Goal: Check status

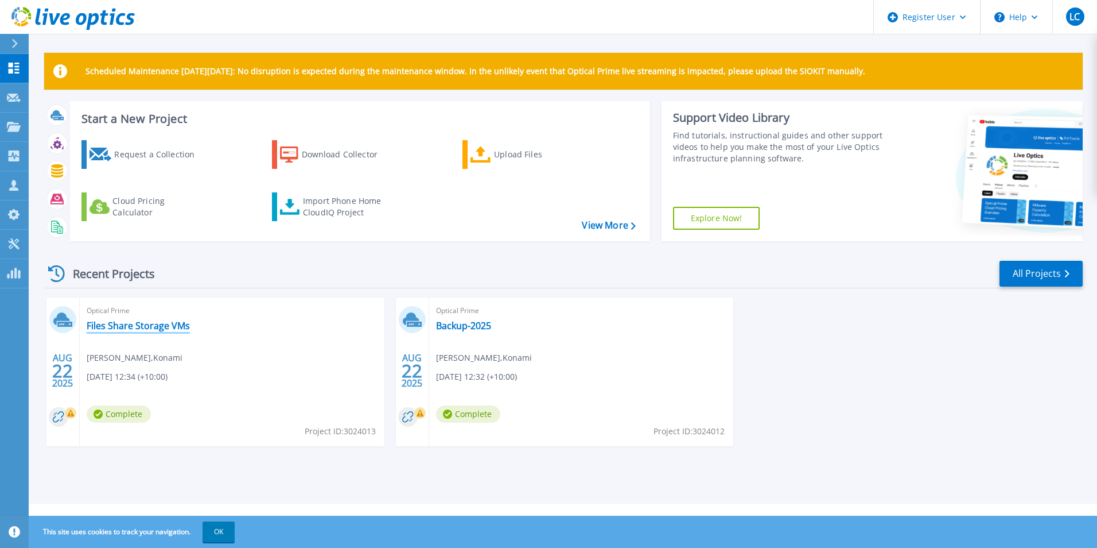
click at [166, 325] on link "Files Share Storage VMs" at bounding box center [138, 325] width 103 height 11
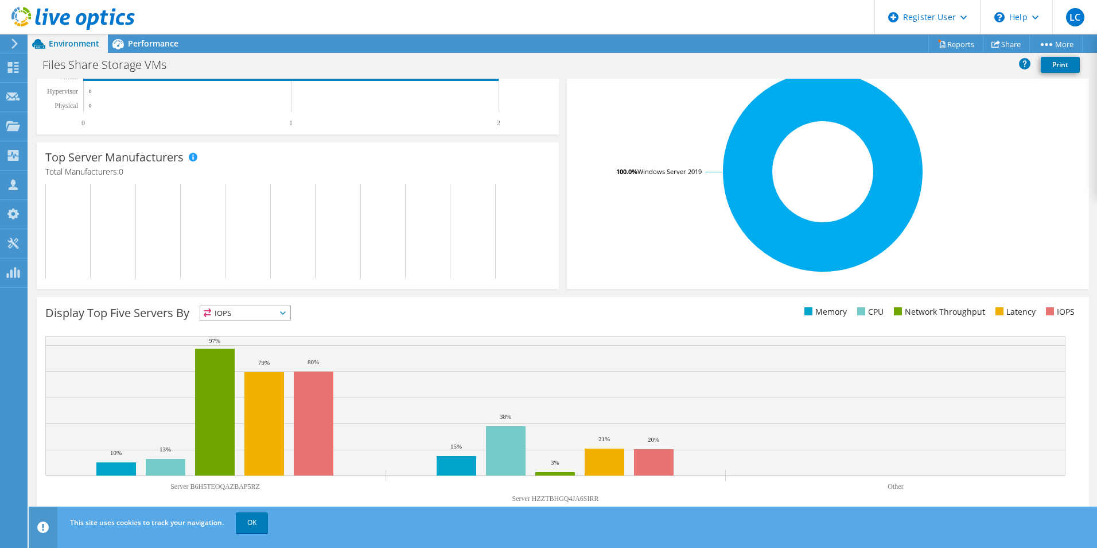
scroll to position [218, 0]
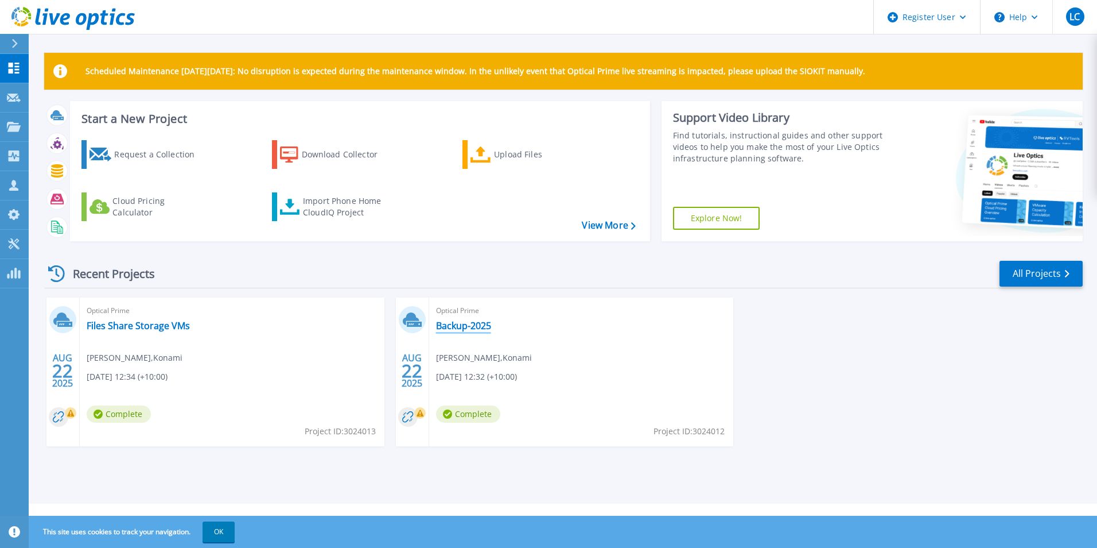
click at [456, 329] on link "Backup-2025" at bounding box center [463, 325] width 55 height 11
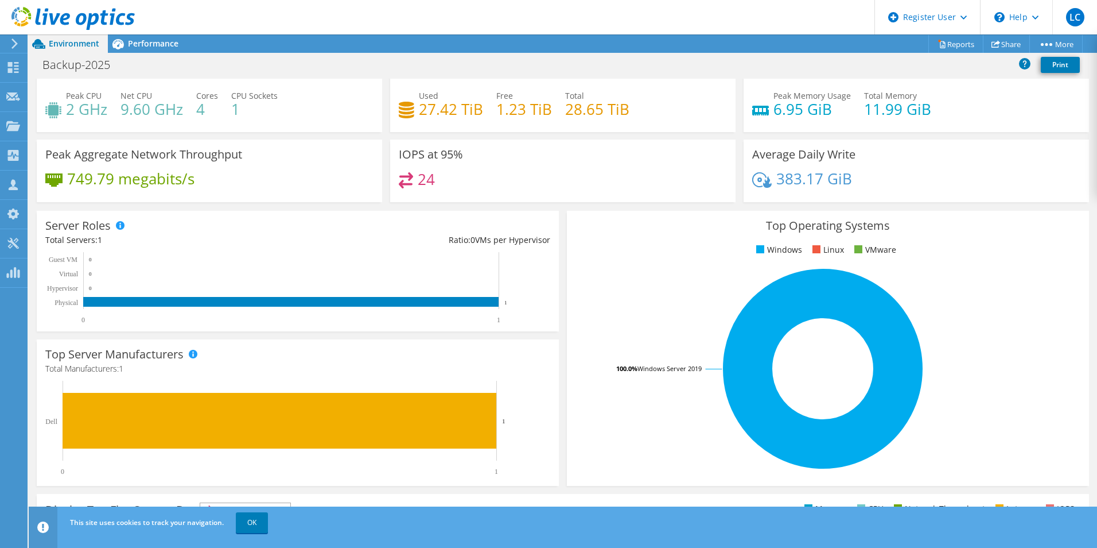
scroll to position [22, 0]
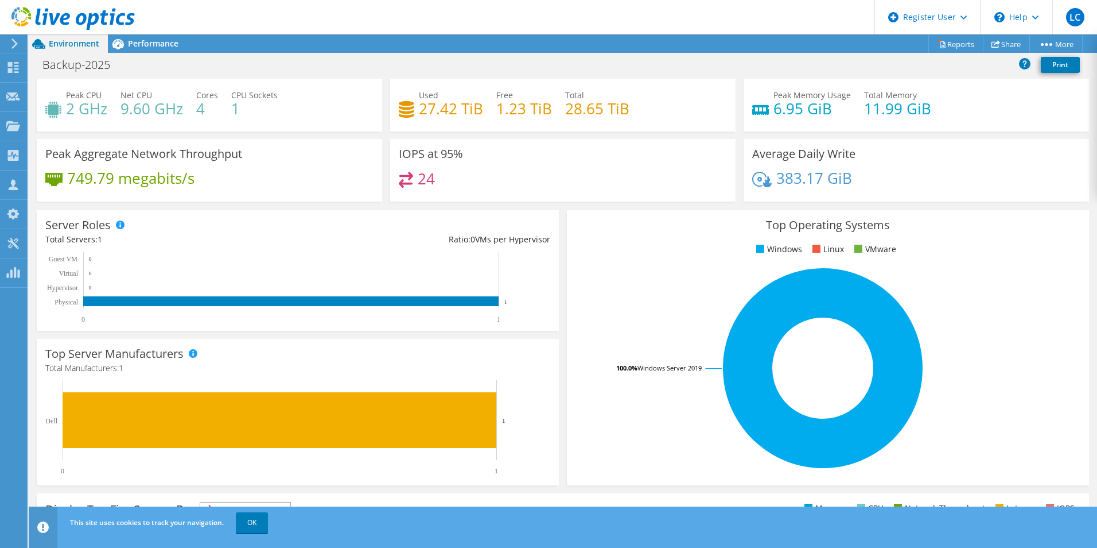
click at [36, 22] on use at bounding box center [72, 18] width 123 height 23
